Goal: Information Seeking & Learning: Learn about a topic

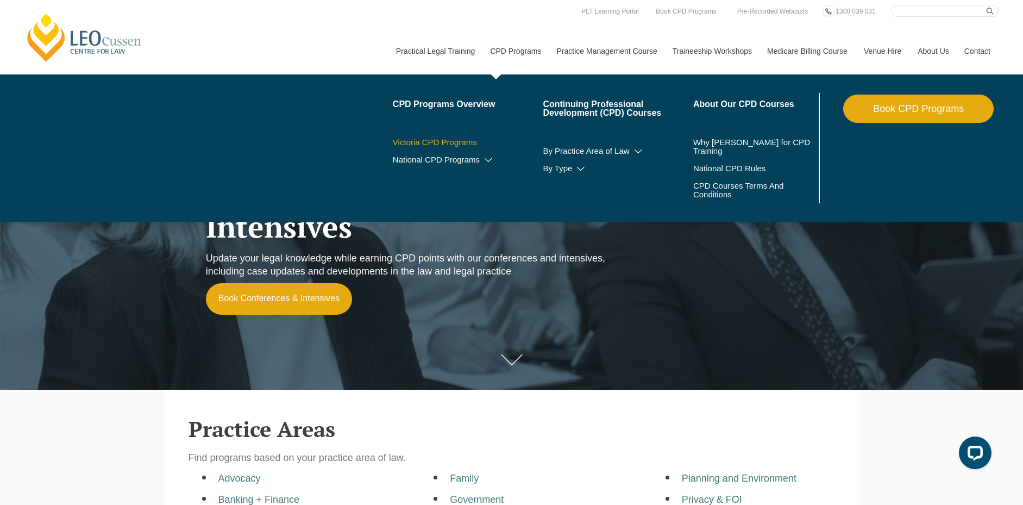
click at [461, 142] on link "Victoria CPD Programs" at bounding box center [468, 142] width 150 height 9
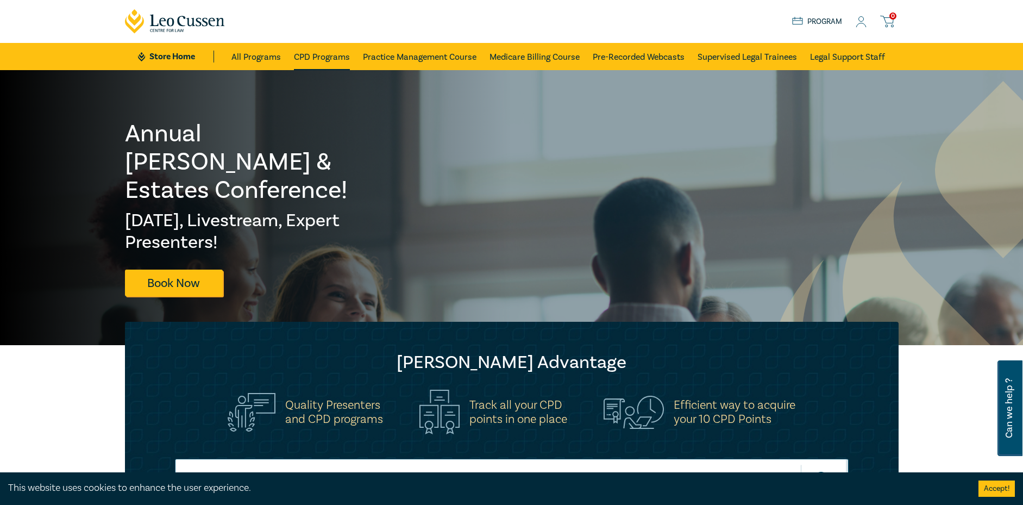
click at [302, 60] on link "CPD Programs" at bounding box center [322, 56] width 56 height 27
